Goal: Task Accomplishment & Management: Complete application form

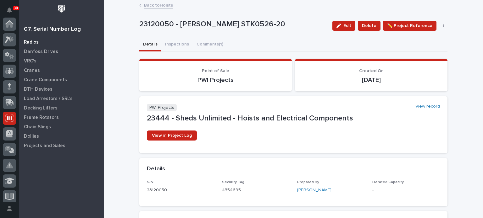
scroll to position [94, 0]
click at [50, 76] on div "Crane Components" at bounding box center [61, 79] width 82 height 9
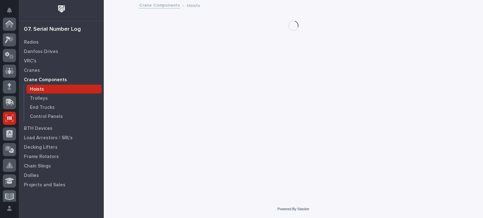
scroll to position [94, 0]
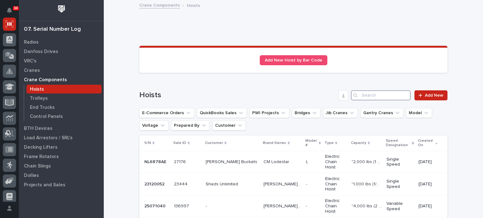
click at [370, 98] on input "Search" at bounding box center [381, 96] width 60 height 10
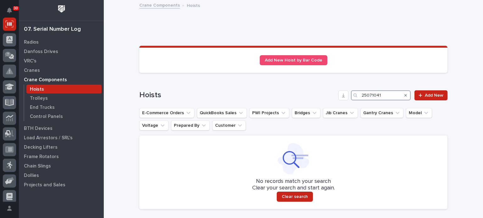
drag, startPoint x: 383, startPoint y: 98, endPoint x: 355, endPoint y: 102, distance: 27.9
click at [355, 102] on div "Hoists 25071041 Add New E-Commerce Orders QuickBooks Sales PWI Projects Bridges…" at bounding box center [293, 150] width 308 height 119
type input "25071041"
click at [419, 94] on icon at bounding box center [420, 95] width 4 height 4
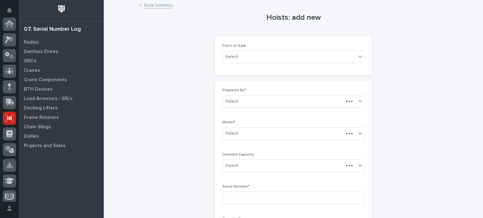
scroll to position [94, 0]
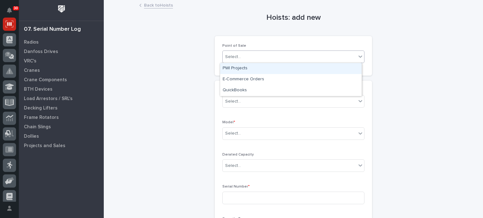
click at [297, 51] on div "Select..." at bounding box center [293, 57] width 142 height 13
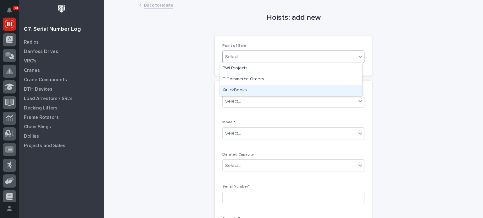
click at [308, 85] on div "QuickBooks" at bounding box center [290, 90] width 141 height 11
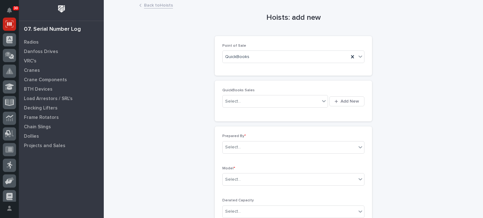
click at [285, 94] on div "Select... Add New" at bounding box center [293, 101] width 142 height 15
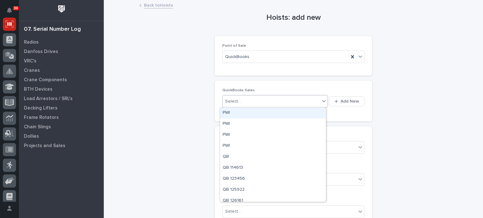
click at [283, 102] on div "Select..." at bounding box center [271, 101] width 97 height 10
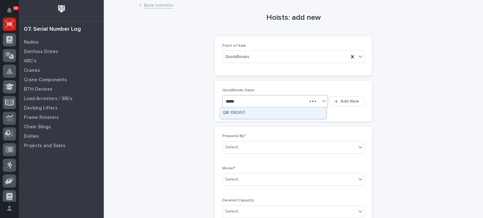
type input "******"
click at [273, 110] on div "QB 136997" at bounding box center [272, 113] width 105 height 11
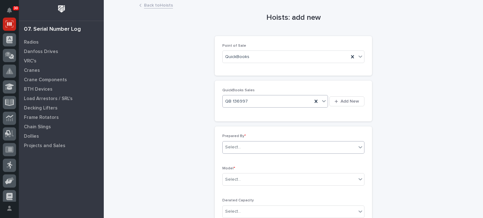
click at [253, 147] on div "Select..." at bounding box center [290, 147] width 134 height 10
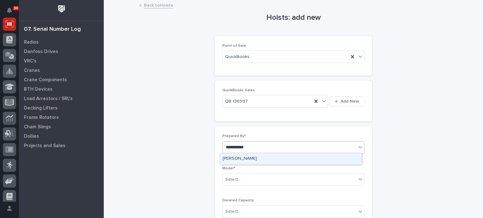
type input "**********"
drag, startPoint x: 251, startPoint y: 158, endPoint x: 240, endPoint y: 144, distance: 18.1
click at [240, 144] on body "**********" at bounding box center [241, 109] width 483 height 218
click at [241, 157] on div "[PERSON_NAME]" at bounding box center [290, 159] width 141 height 11
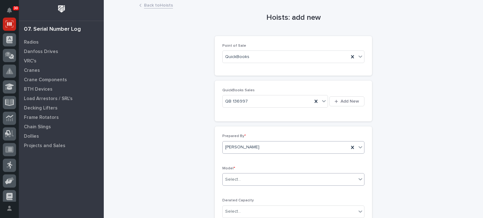
click at [246, 178] on div "Select..." at bounding box center [290, 180] width 134 height 10
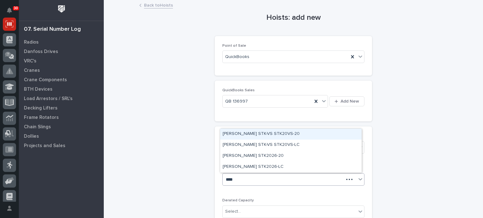
type input "*****"
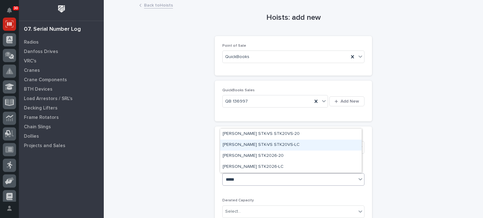
click at [279, 143] on div "[PERSON_NAME] STK-VS STK20VS-LC" at bounding box center [290, 145] width 141 height 11
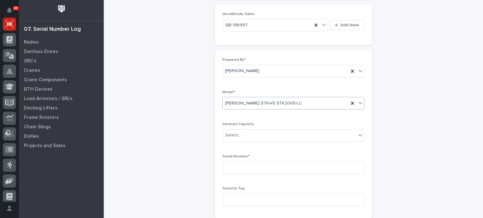
scroll to position [78, 0]
click at [258, 167] on input at bounding box center [293, 166] width 142 height 13
paste input "25071041"
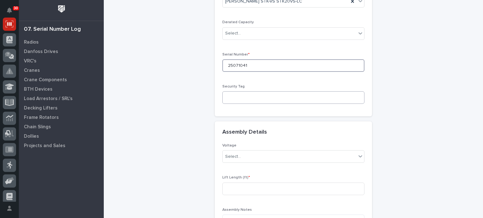
scroll to position [184, 0]
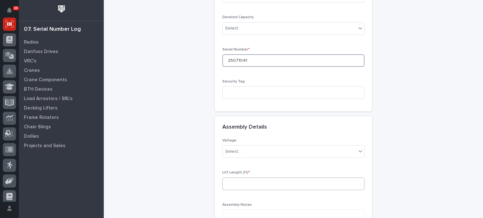
type input "25071041"
click at [261, 178] on input at bounding box center [293, 184] width 142 height 13
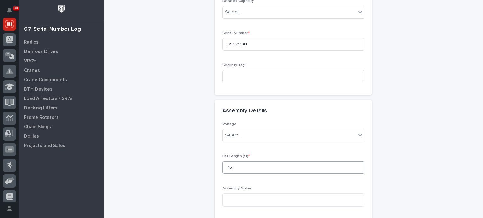
scroll to position [205, 0]
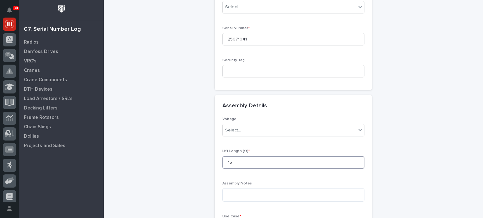
type input "15"
click at [272, 138] on div "Voltage Select..." at bounding box center [293, 129] width 142 height 25
click at [283, 122] on div "Voltage Select..." at bounding box center [293, 129] width 142 height 25
click at [283, 125] on div "Select..." at bounding box center [290, 130] width 134 height 10
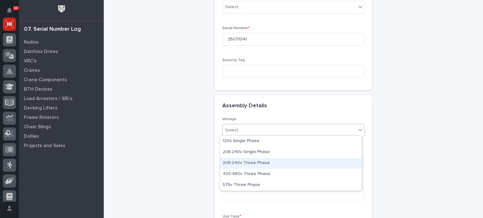
click at [256, 164] on div "208-240v Three Phase" at bounding box center [290, 163] width 141 height 11
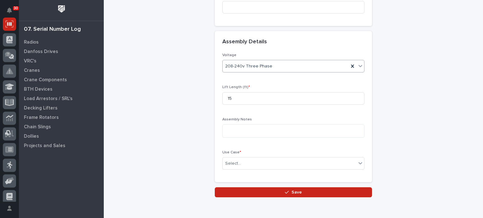
scroll to position [270, 0]
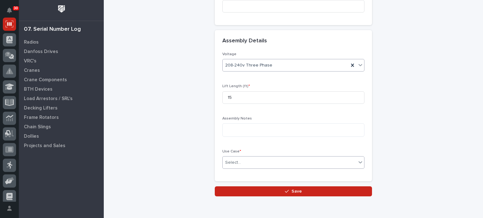
click at [263, 158] on div "Select..." at bounding box center [290, 163] width 134 height 10
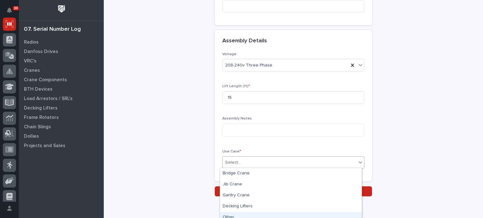
click at [239, 215] on div "Other" at bounding box center [290, 217] width 141 height 11
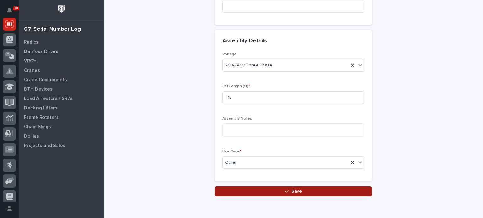
click at [258, 192] on button "Save" at bounding box center [293, 192] width 157 height 10
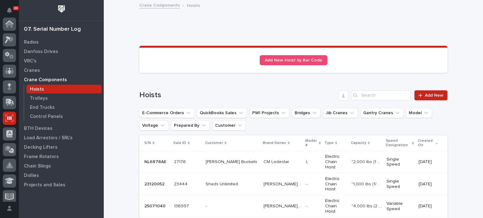
scroll to position [94, 0]
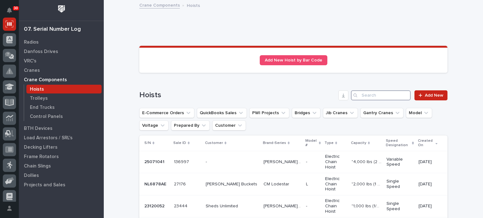
click at [391, 98] on input "Search" at bounding box center [381, 96] width 60 height 10
paste input "25071041"
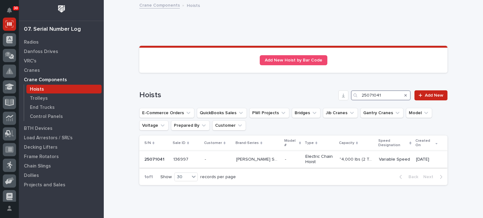
type input "25071041"
click at [248, 155] on div "[PERSON_NAME] STK-VS [PERSON_NAME] STK-VS" at bounding box center [258, 160] width 44 height 10
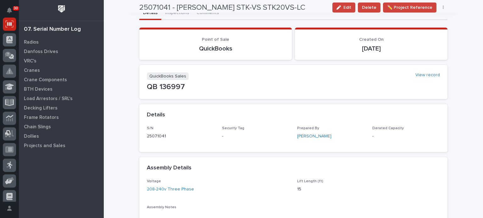
scroll to position [25, 0]
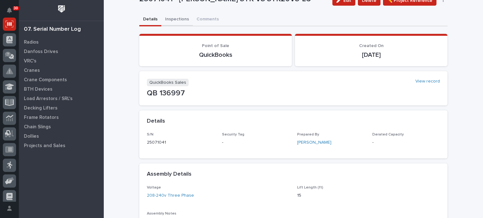
click at [167, 20] on div "25071041 - [PERSON_NAME] STK-VS STK20VS-LC Edit Delete ✏️ Project Reference Edi…" at bounding box center [293, 204] width 308 height 459
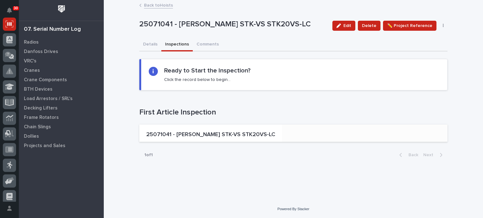
click at [212, 132] on p "25071041 - [PERSON_NAME] STK-VS STK20VS-LC" at bounding box center [210, 135] width 129 height 7
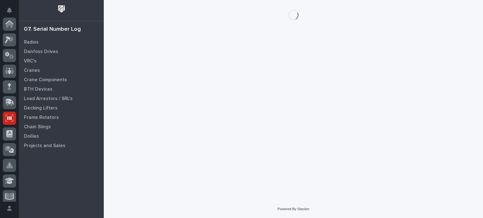
scroll to position [94, 0]
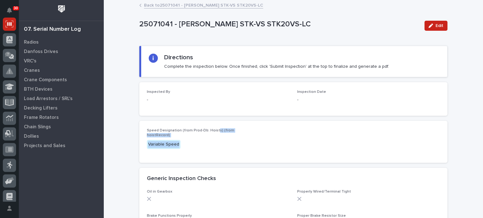
drag, startPoint x: 212, startPoint y: 132, endPoint x: 192, endPoint y: 139, distance: 21.8
click at [192, 139] on div "Speed Designation (from Prod-Db: Hoists) (from hoistRecord) Variable Speed" at bounding box center [193, 142] width 93 height 27
click at [429, 24] on icon "button" at bounding box center [430, 26] width 4 height 4
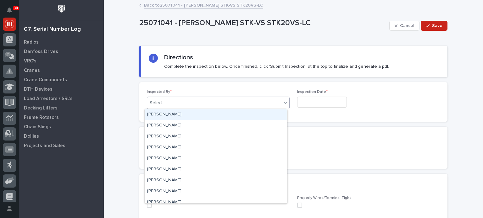
click at [252, 102] on div "Select..." at bounding box center [214, 103] width 134 height 10
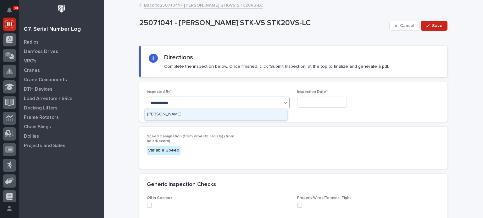
type input "**********"
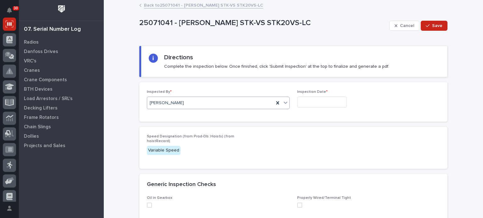
click at [305, 101] on input "text" at bounding box center [322, 102] width 50 height 11
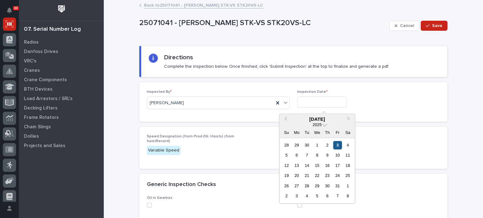
click at [338, 145] on div "3" at bounding box center [337, 145] width 8 height 8
type input "**********"
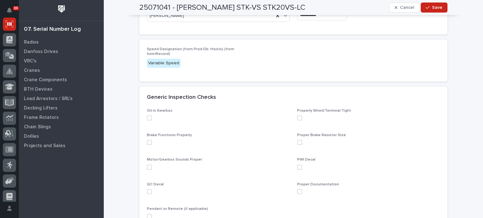
scroll to position [88, 0]
click at [144, 115] on div "Oil in Gearbox Properly Wired/Terminal Tight Brake Functions Properly Proper Br…" at bounding box center [293, 169] width 308 height 123
click at [147, 115] on span at bounding box center [149, 117] width 5 height 5
click at [149, 140] on label at bounding box center [218, 142] width 143 height 5
click at [147, 165] on span at bounding box center [149, 166] width 5 height 5
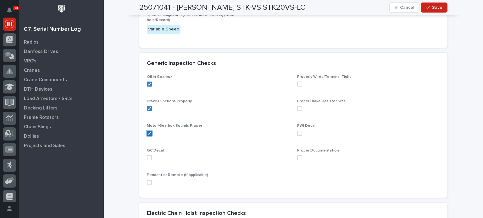
scroll to position [123, 0]
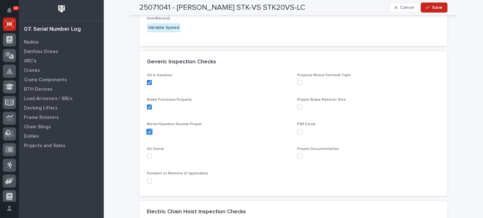
click at [147, 156] on span at bounding box center [149, 156] width 5 height 5
click at [149, 181] on span at bounding box center [149, 181] width 5 height 5
click at [297, 154] on span at bounding box center [299, 156] width 5 height 5
click at [297, 131] on span at bounding box center [299, 132] width 5 height 5
click at [299, 106] on span at bounding box center [299, 107] width 5 height 5
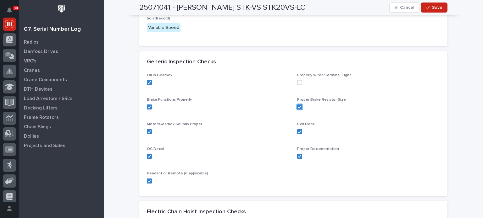
click at [297, 80] on span at bounding box center [299, 82] width 5 height 5
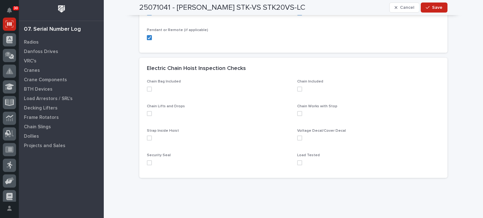
scroll to position [267, 0]
click at [148, 90] on span at bounding box center [149, 88] width 5 height 5
click at [148, 113] on span at bounding box center [149, 113] width 5 height 5
click at [147, 135] on span at bounding box center [149, 137] width 5 height 5
click at [147, 161] on span at bounding box center [149, 162] width 5 height 5
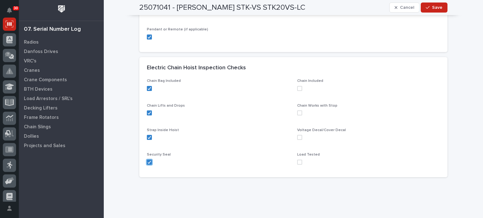
click at [297, 160] on span at bounding box center [299, 162] width 5 height 5
click at [300, 141] on div "Voltage Decal/Cover Decal" at bounding box center [368, 136] width 143 height 17
click at [298, 137] on span at bounding box center [299, 137] width 5 height 5
click at [297, 112] on span at bounding box center [299, 113] width 5 height 5
click at [298, 89] on span at bounding box center [299, 88] width 5 height 5
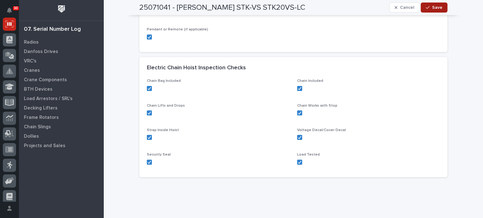
click at [439, 9] on span "Save" at bounding box center [437, 8] width 10 height 6
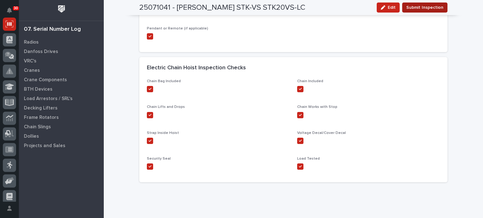
click at [435, 5] on span "Submit Inspection" at bounding box center [424, 8] width 37 height 8
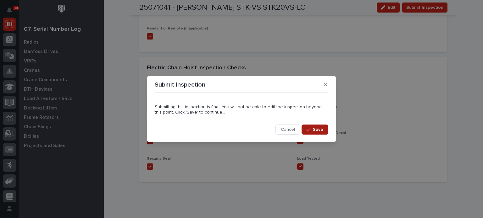
click at [323, 133] on button "Save" at bounding box center [314, 130] width 27 height 10
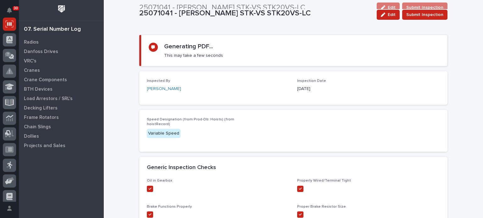
scroll to position [0, 0]
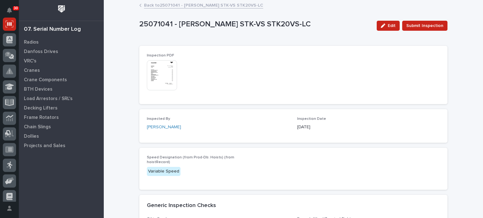
click at [153, 70] on img at bounding box center [162, 75] width 30 height 30
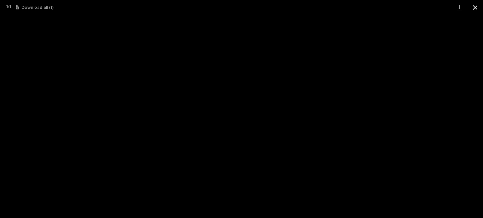
click at [472, 8] on button "Close gallery" at bounding box center [475, 7] width 16 height 15
